Goal: Transaction & Acquisition: Purchase product/service

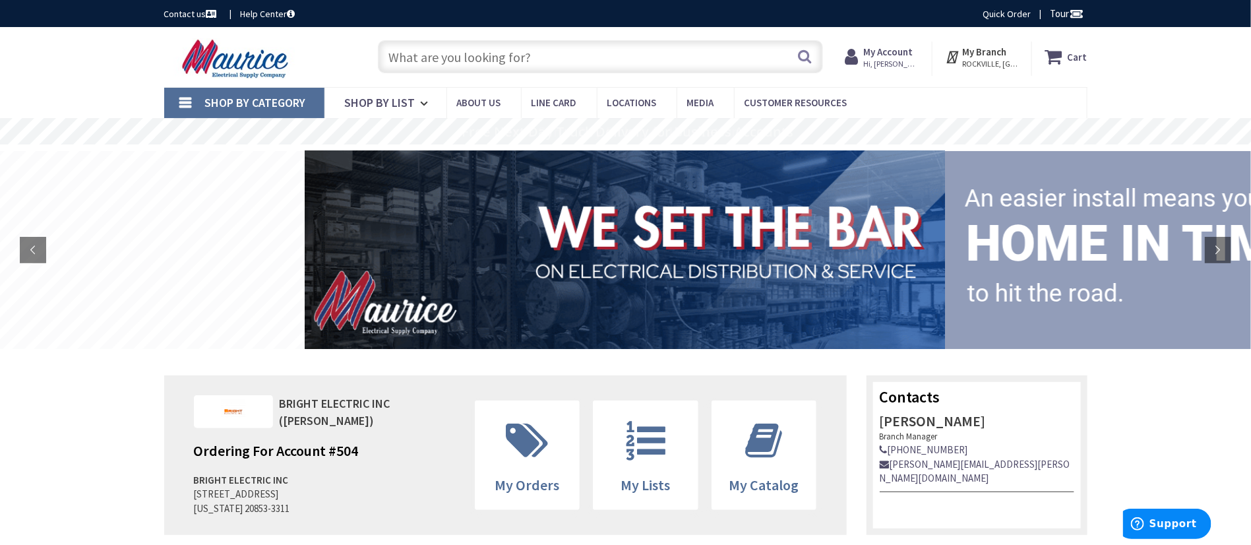
click at [691, 59] on input "text" at bounding box center [600, 56] width 445 height 33
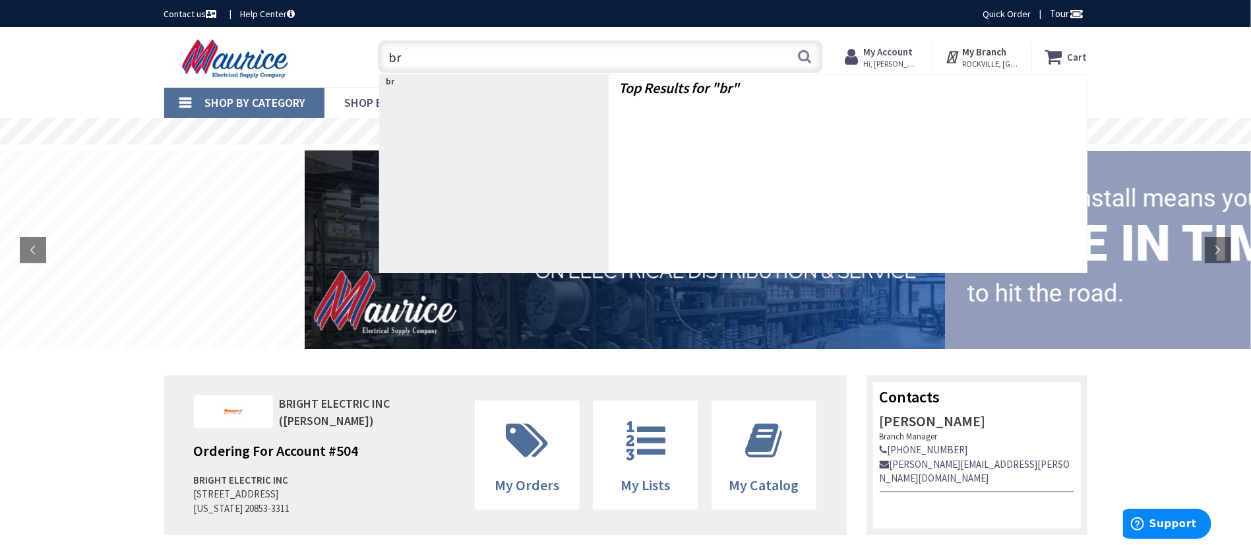
type input "brk"
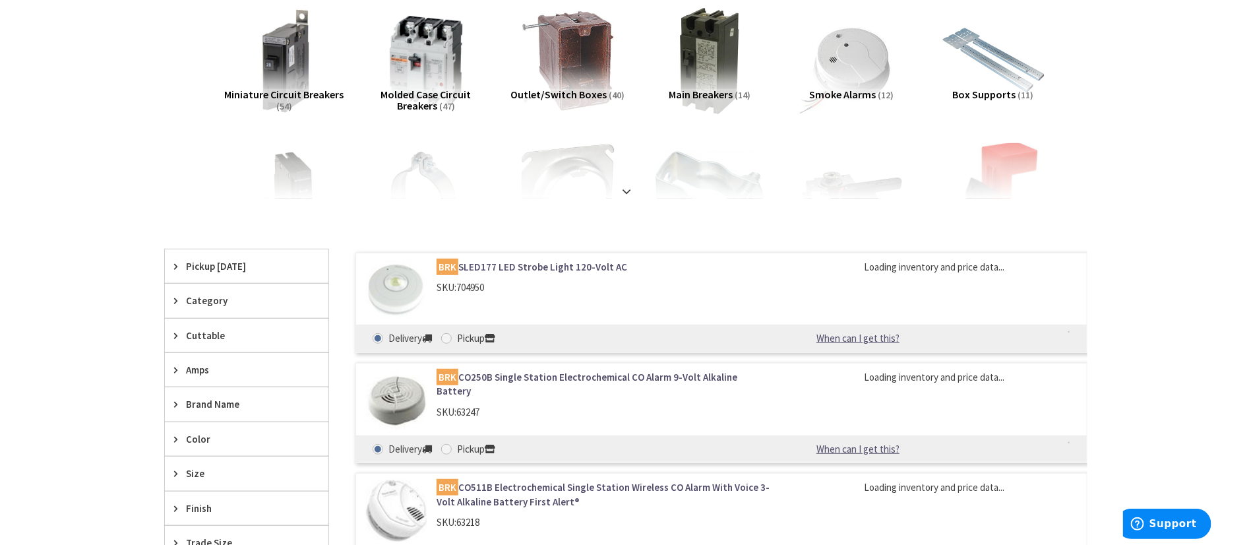
scroll to position [198, 0]
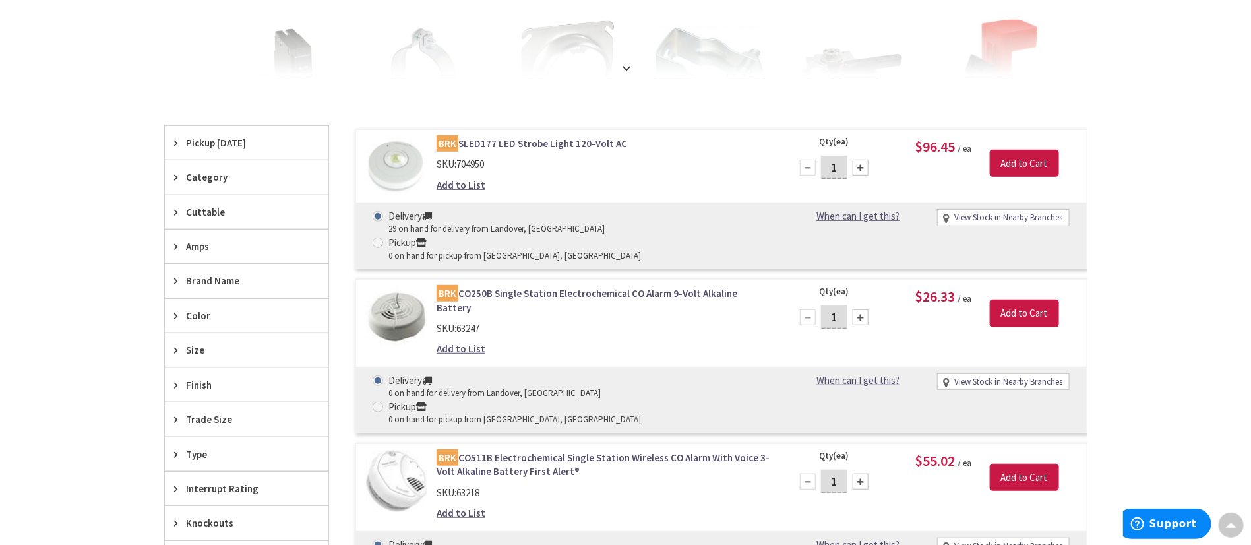
scroll to position [396, 0]
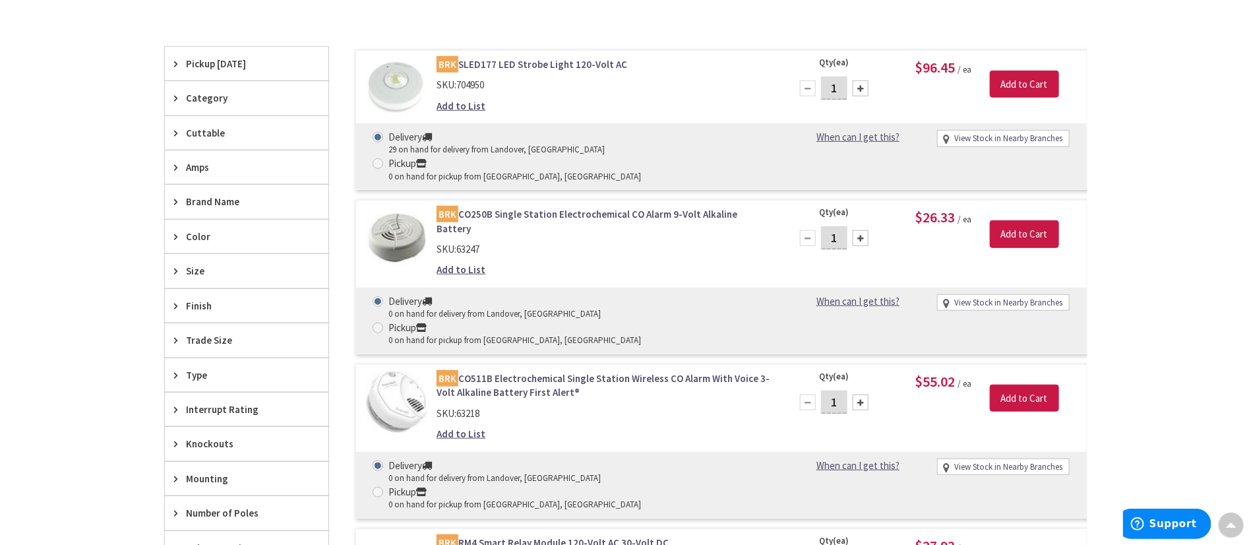
click at [485, 371] on link "BRK CO511B Electrochemical Single Station Wireless CO Alarm With Voice 3-Volt A…" at bounding box center [605, 385] width 336 height 28
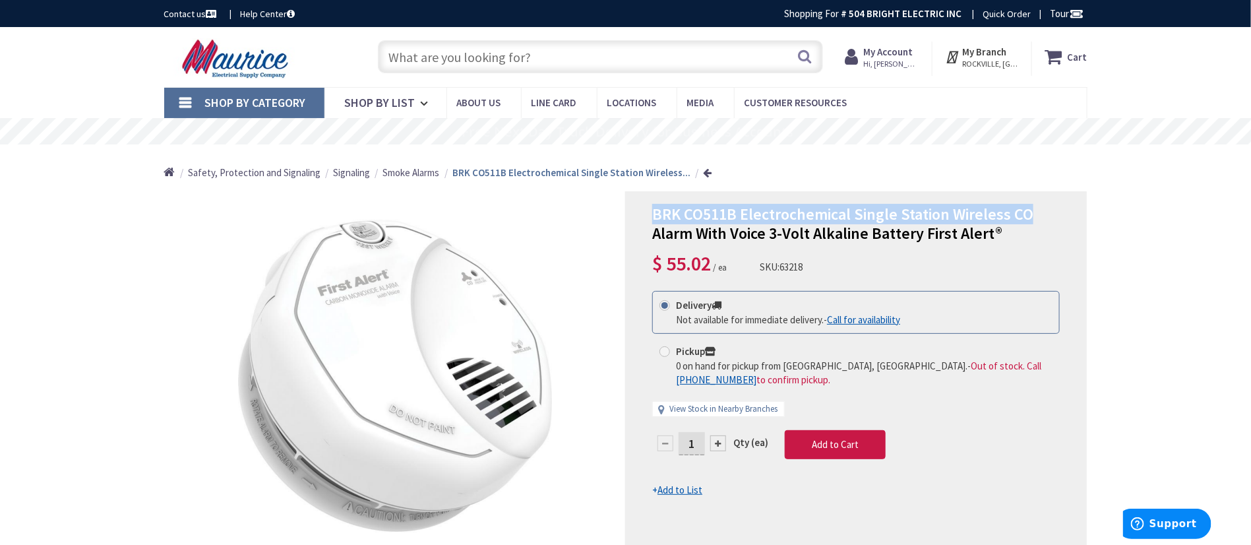
drag, startPoint x: 650, startPoint y: 214, endPoint x: 1034, endPoint y: 211, distance: 383.9
click at [1034, 211] on div "BRK CO511B Electrochemical Single Station Wireless CO Alarm With Voice 3-Volt A…" at bounding box center [856, 382] width 462 height 382
copy span "BRK CO511B Electrochemical Single Station Wireless CO"
